Goal: Information Seeking & Learning: Check status

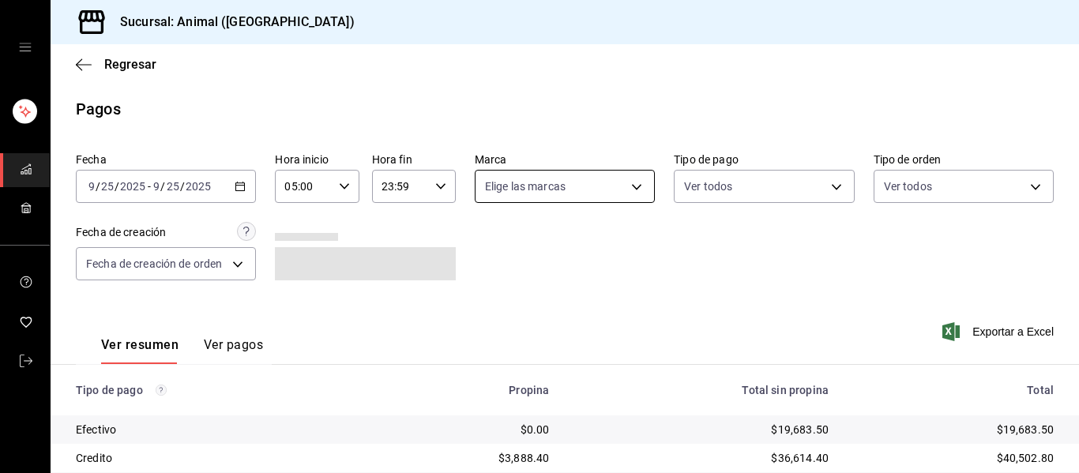
click at [635, 188] on body "Sucursal: Animal (Puebla) Regresar Pagos Fecha 2025-09-25 9 / 25 / 2025 - 2025-…" at bounding box center [539, 236] width 1079 height 473
click at [572, 245] on li "Ver todas" at bounding box center [572, 246] width 202 height 47
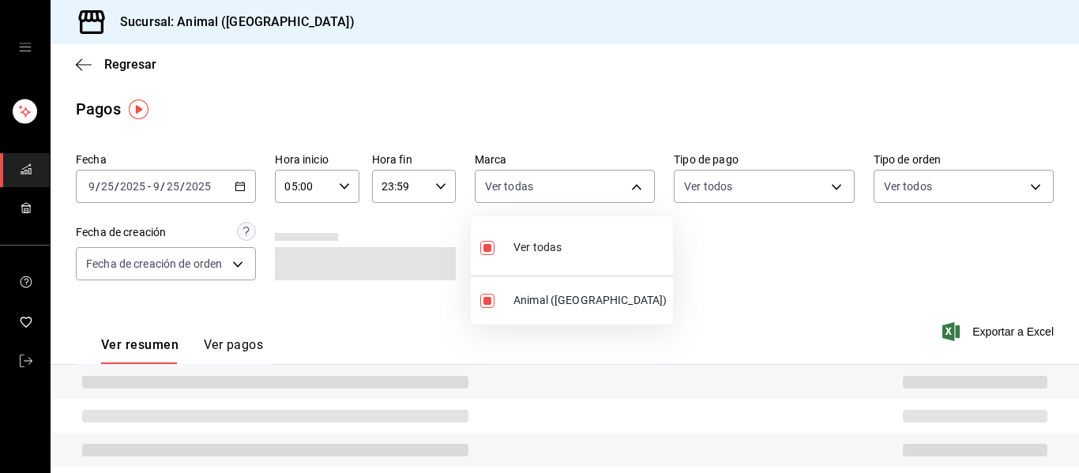
type input "96838179-8fbb-4073-aae3-1789726318c8"
checkbox input "true"
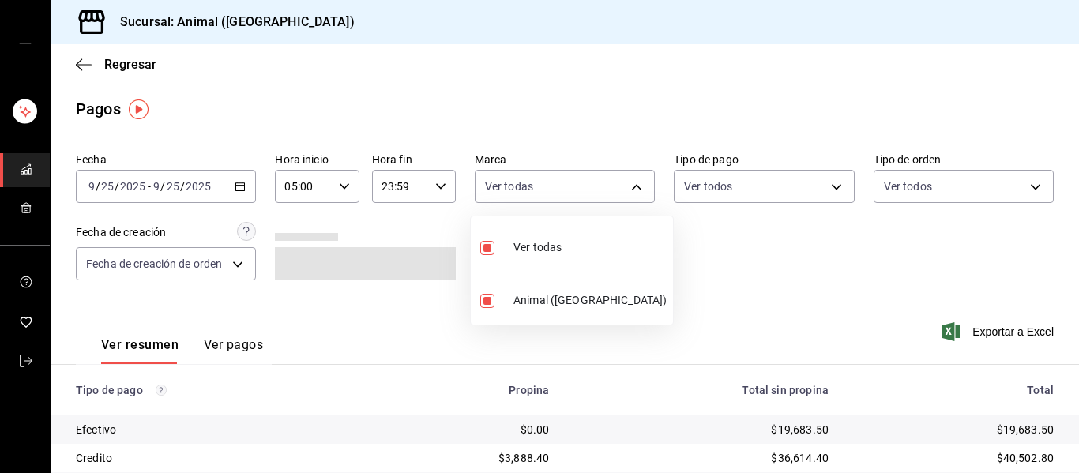
click at [730, 246] on div at bounding box center [539, 236] width 1079 height 473
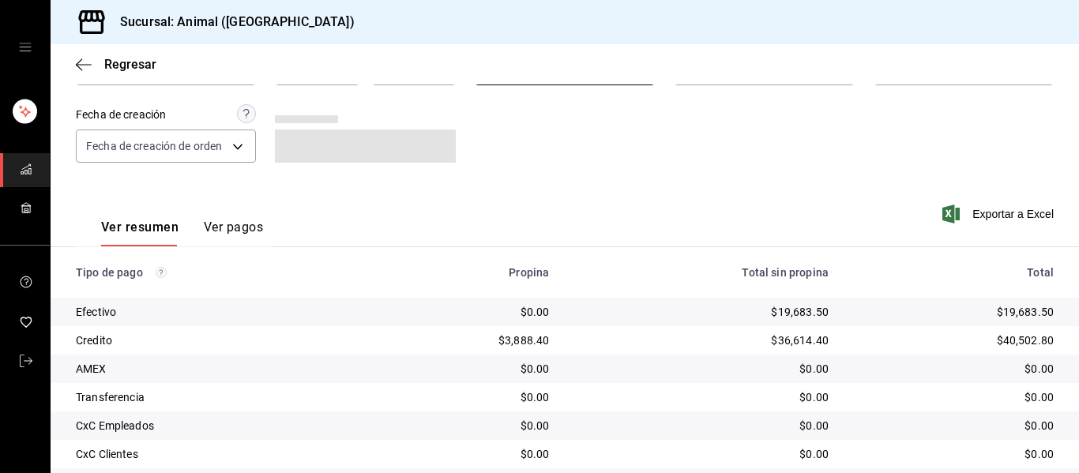
scroll to position [224, 0]
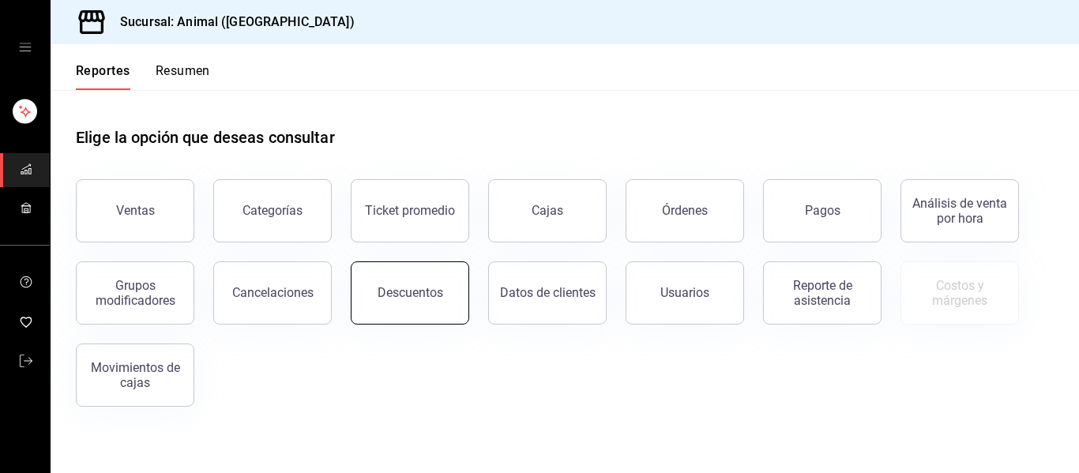
click at [386, 286] on div "Descuentos" at bounding box center [410, 292] width 66 height 15
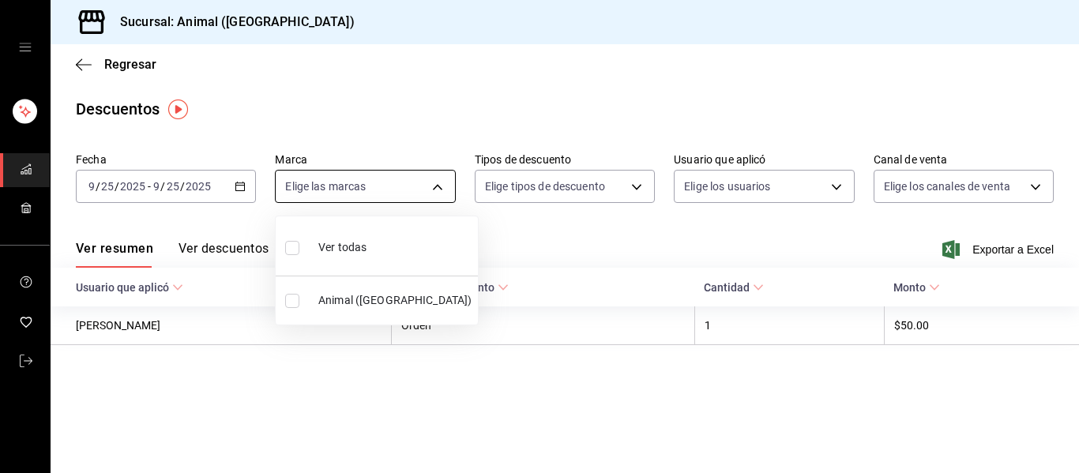
click at [430, 185] on body "Sucursal: Animal (Puebla) Regresar Descuentos Fecha 2025-09-25 9 / 25 / 2025 - …" at bounding box center [539, 236] width 1079 height 473
click at [360, 236] on div "Ver todas" at bounding box center [325, 246] width 81 height 34
type input "96838179-8fbb-4073-aae3-1789726318c8"
checkbox input "true"
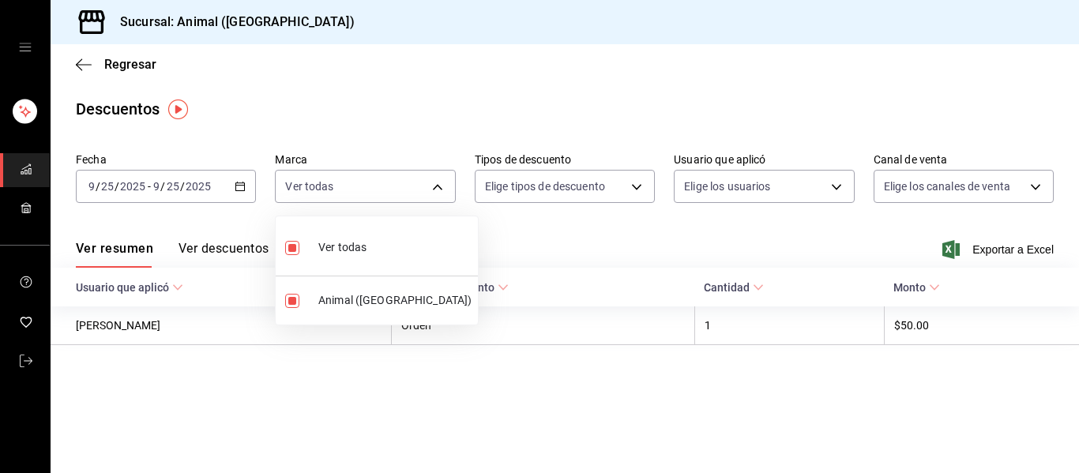
click at [520, 249] on div at bounding box center [539, 236] width 1079 height 473
click at [231, 253] on button "Ver descuentos" at bounding box center [223, 254] width 90 height 27
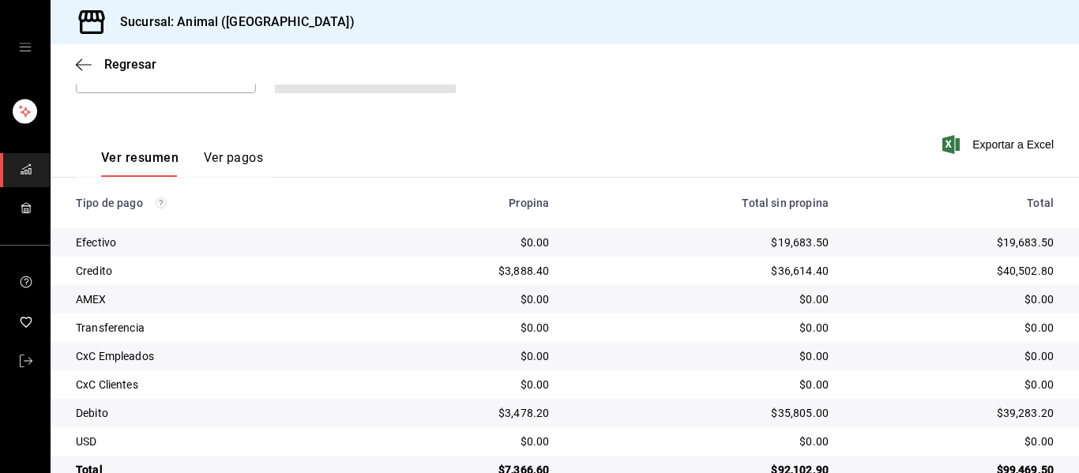
scroll to position [224, 0]
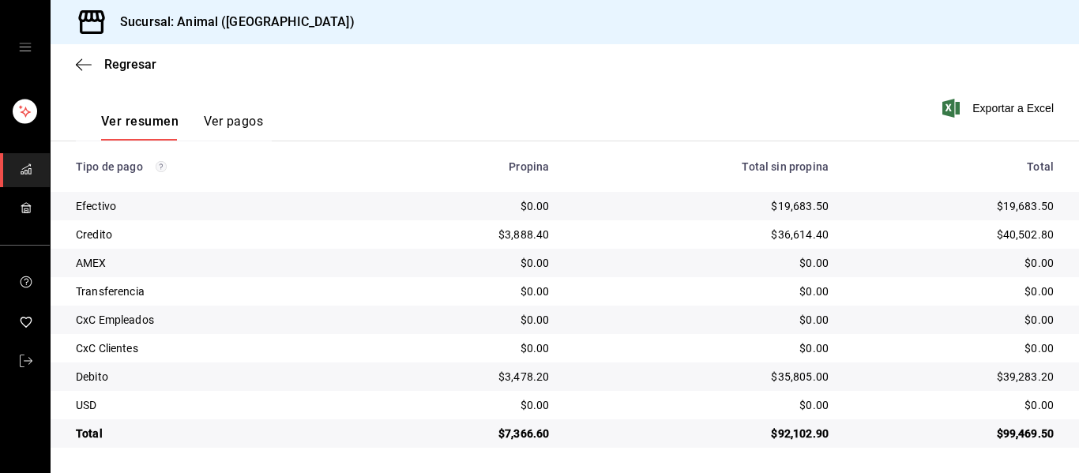
click at [678, 66] on div "Regresar" at bounding box center [565, 64] width 1028 height 40
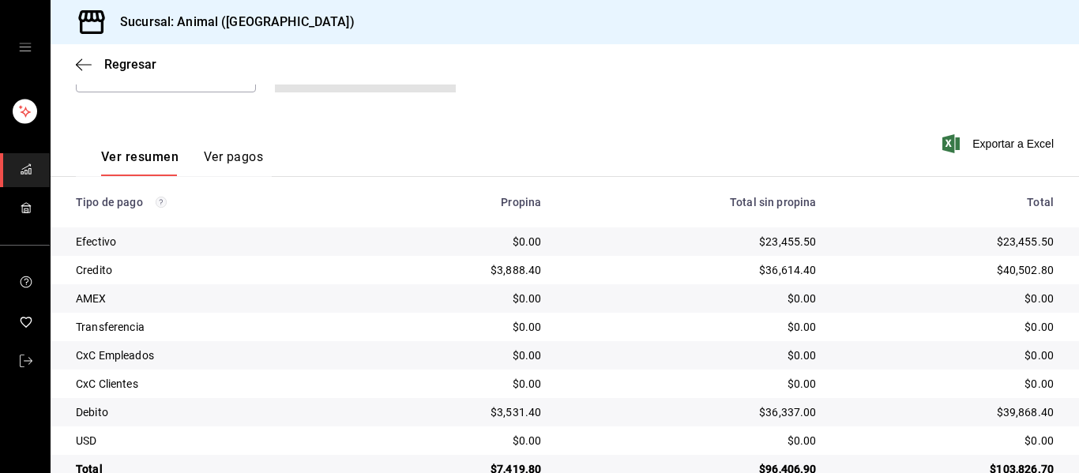
scroll to position [224, 0]
